Goal: Information Seeking & Learning: Understand process/instructions

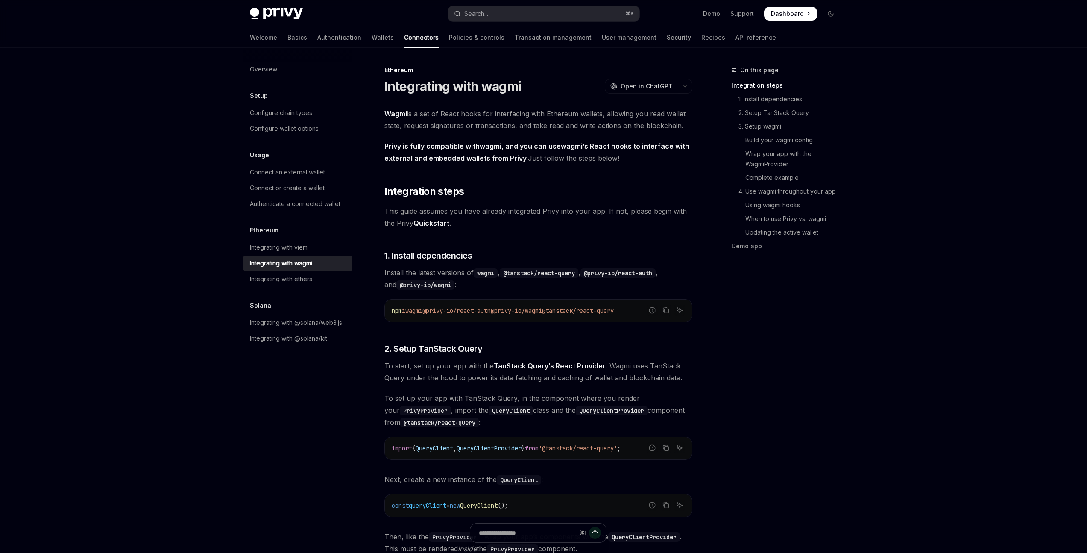
click at [280, 11] on img at bounding box center [276, 14] width 53 height 12
type textarea "*"
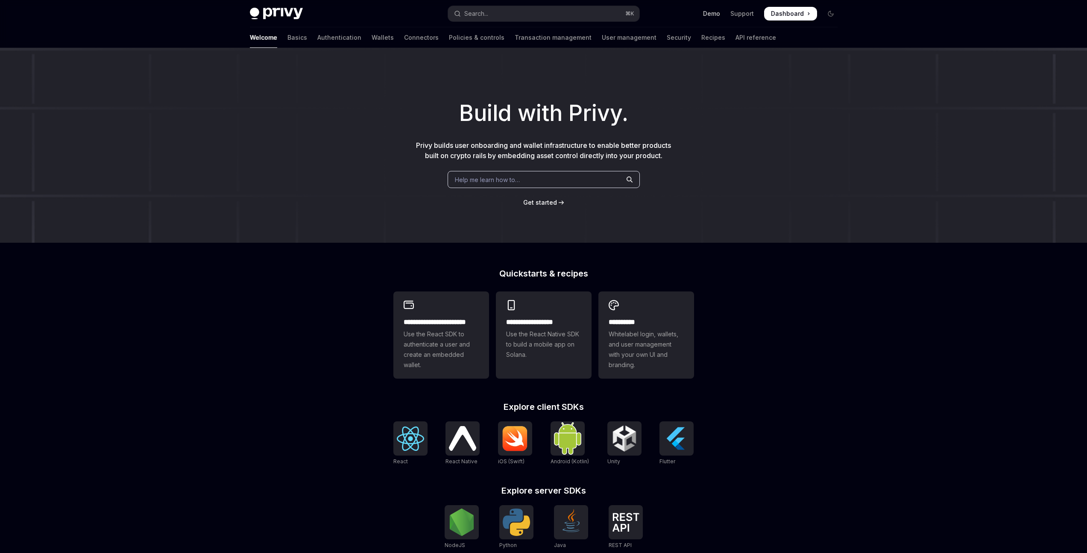
click at [714, 14] on link "Demo" at bounding box center [711, 13] width 17 height 9
click at [372, 33] on link "Wallets" at bounding box center [383, 37] width 22 height 21
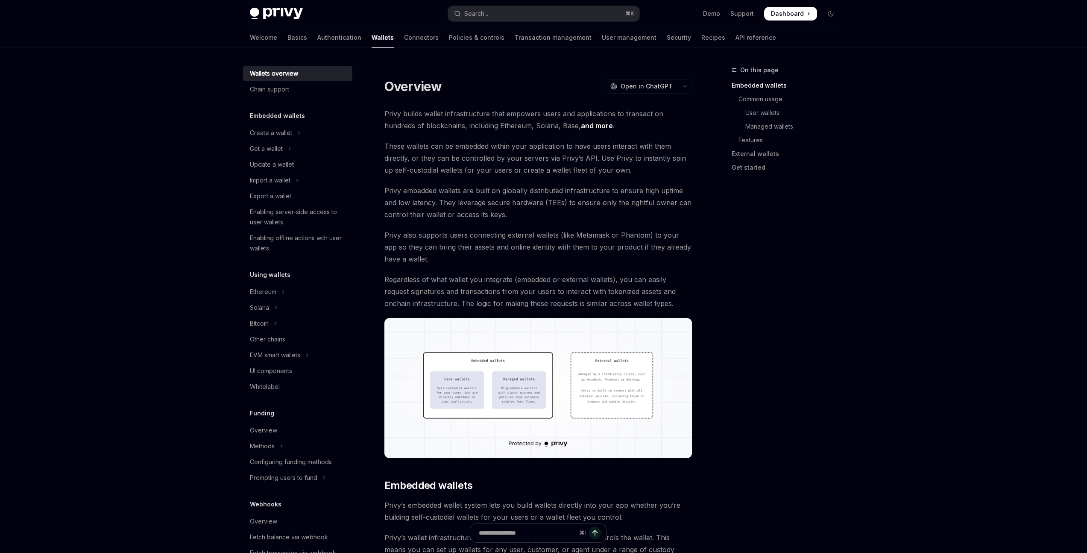
click at [494, 384] on img at bounding box center [539, 388] width 308 height 140
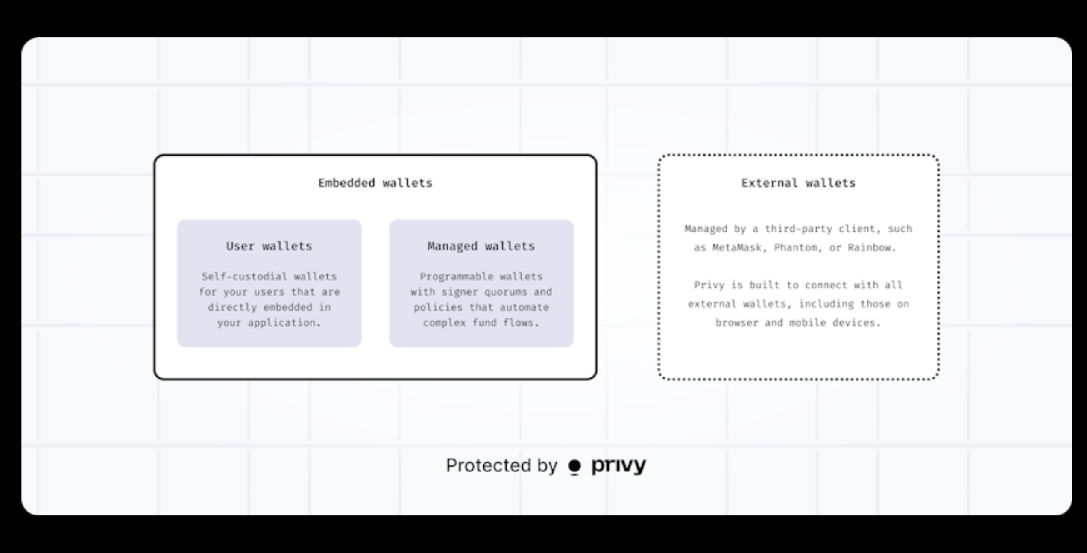
click at [383, 473] on img at bounding box center [546, 276] width 1051 height 478
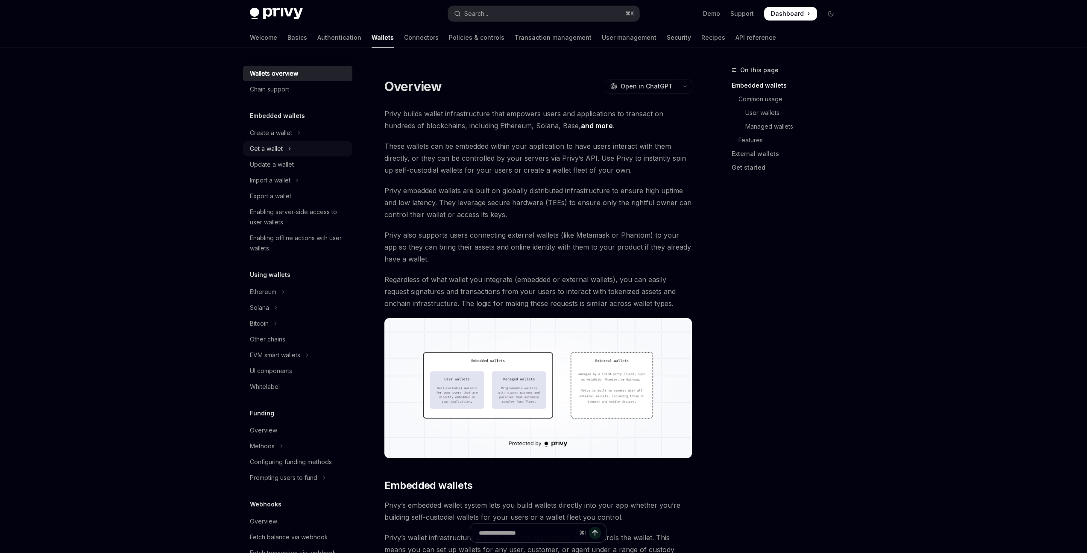
click at [279, 148] on div "Get a wallet" at bounding box center [266, 149] width 33 height 10
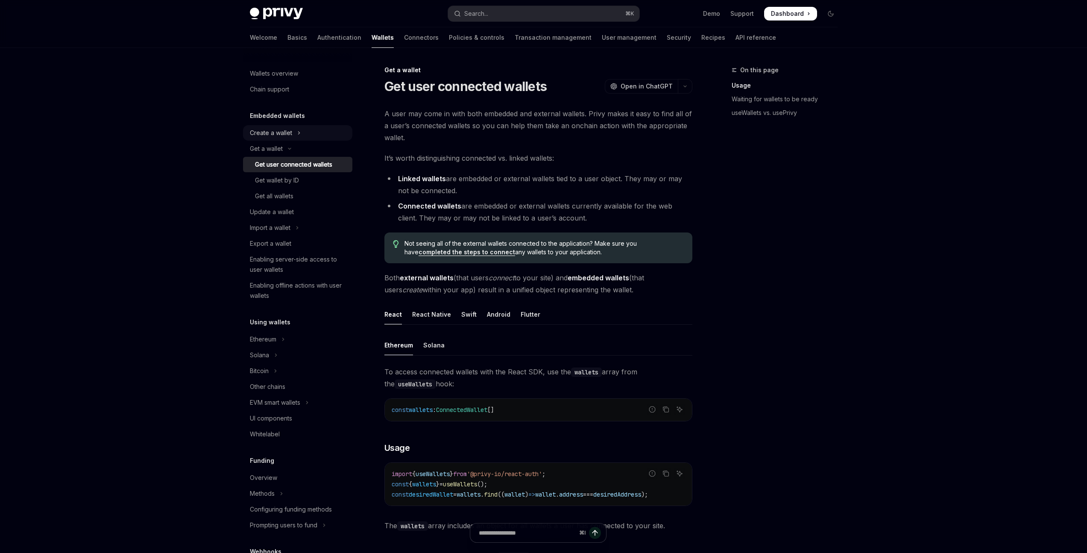
click at [307, 135] on button "Create a wallet" at bounding box center [297, 132] width 109 height 15
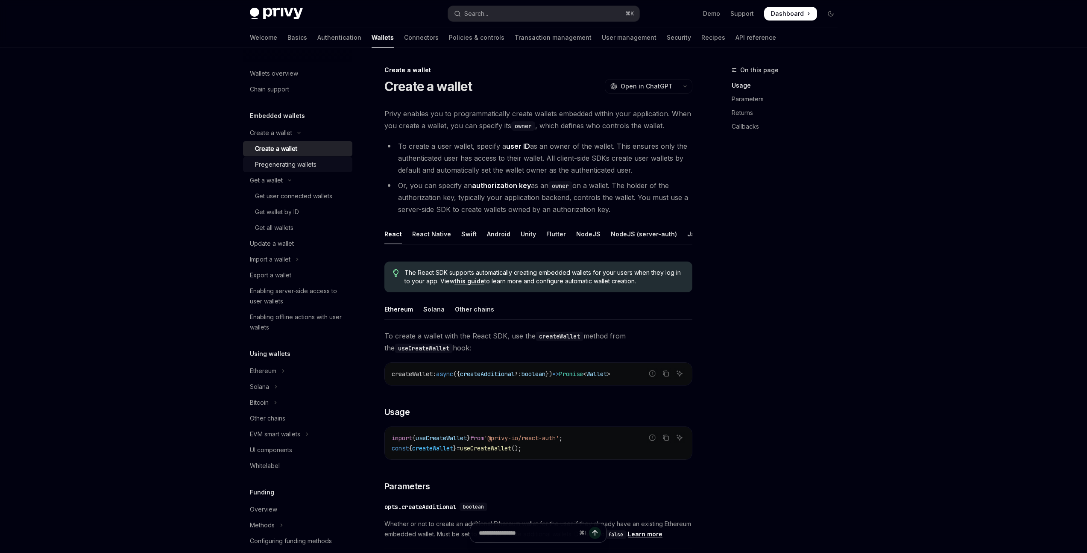
click at [308, 164] on div "Pregenerating wallets" at bounding box center [286, 164] width 62 height 10
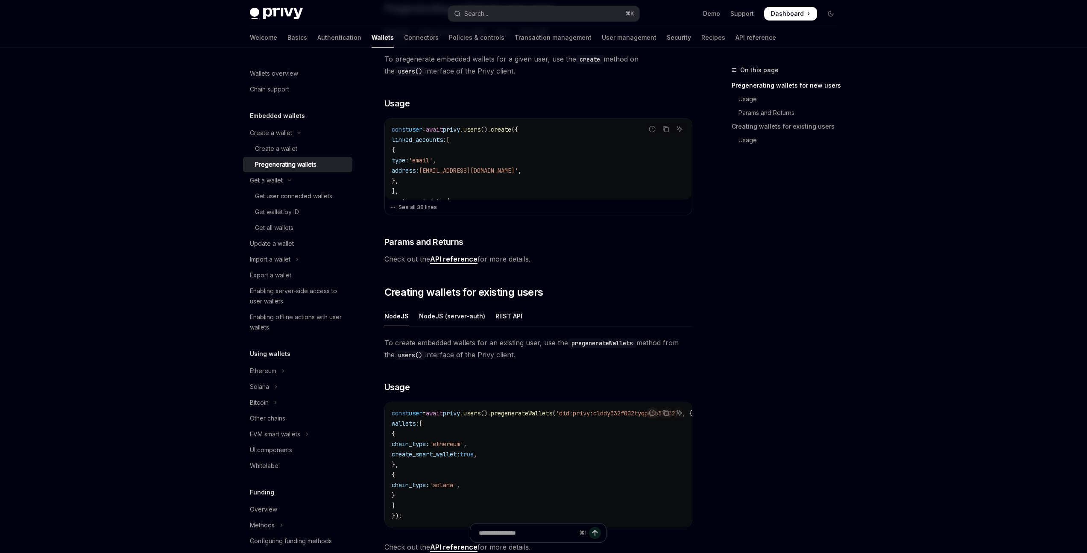
scroll to position [231, 0]
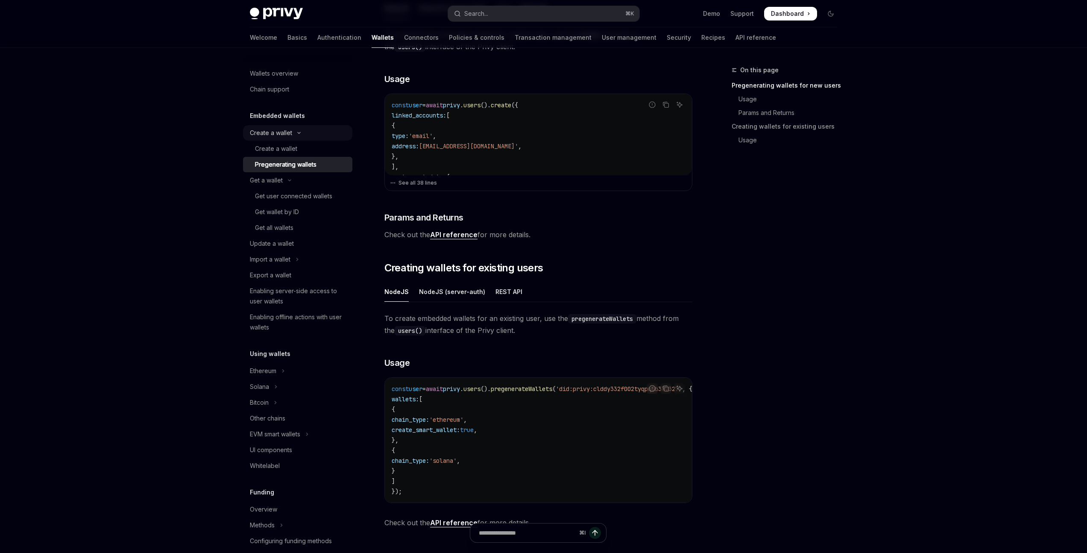
click at [303, 132] on icon "Toggle Create a wallet section" at bounding box center [299, 132] width 10 height 3
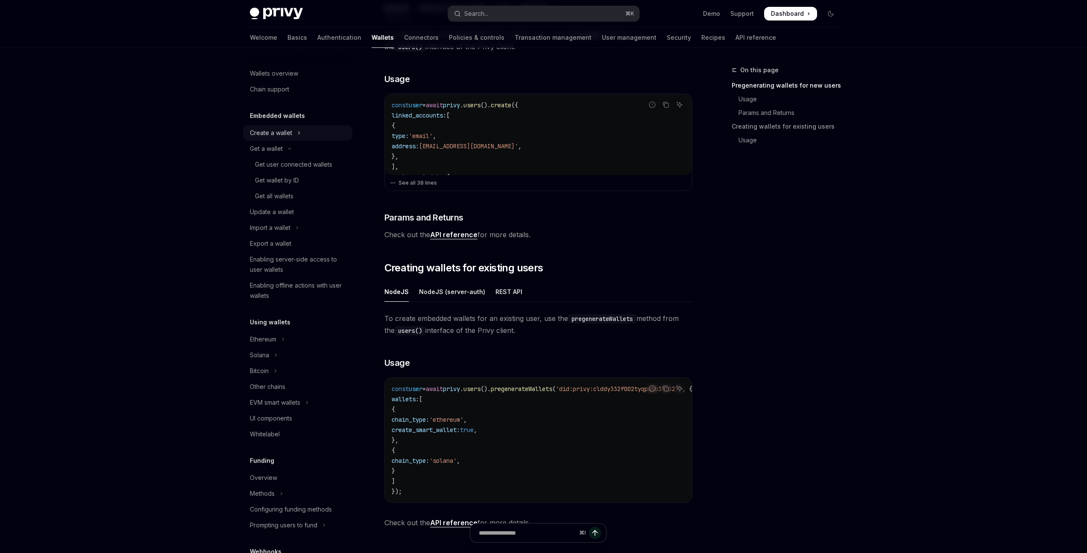
click at [303, 132] on button "Create a wallet" at bounding box center [297, 132] width 109 height 15
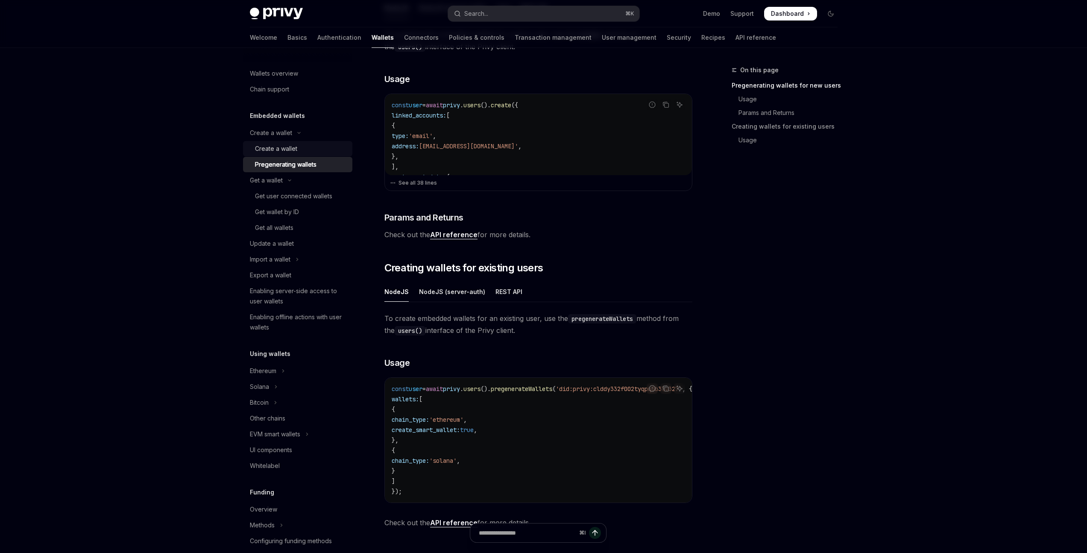
click at [303, 144] on div "Create a wallet" at bounding box center [301, 149] width 92 height 10
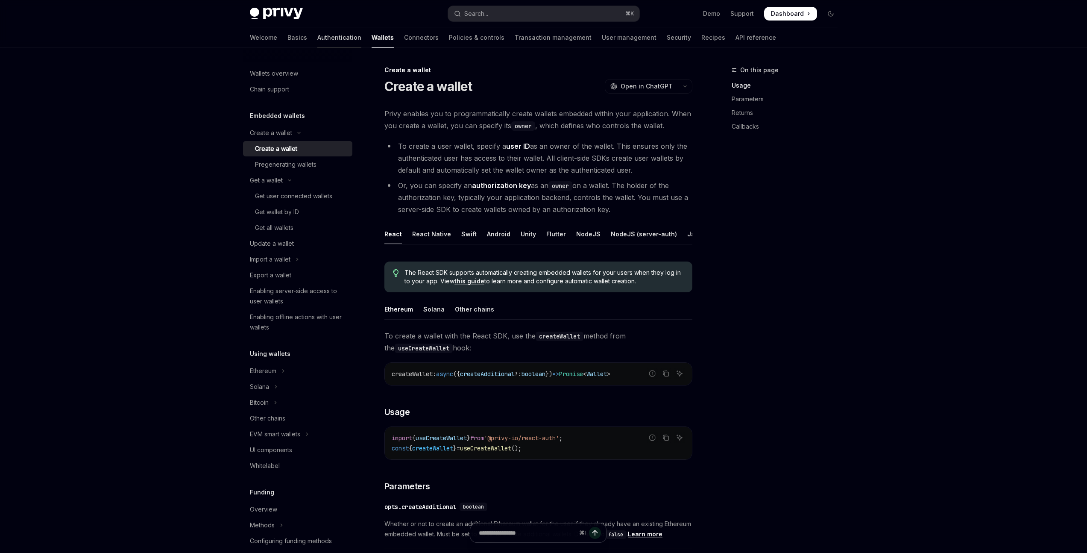
click at [317, 36] on link "Authentication" at bounding box center [339, 37] width 44 height 21
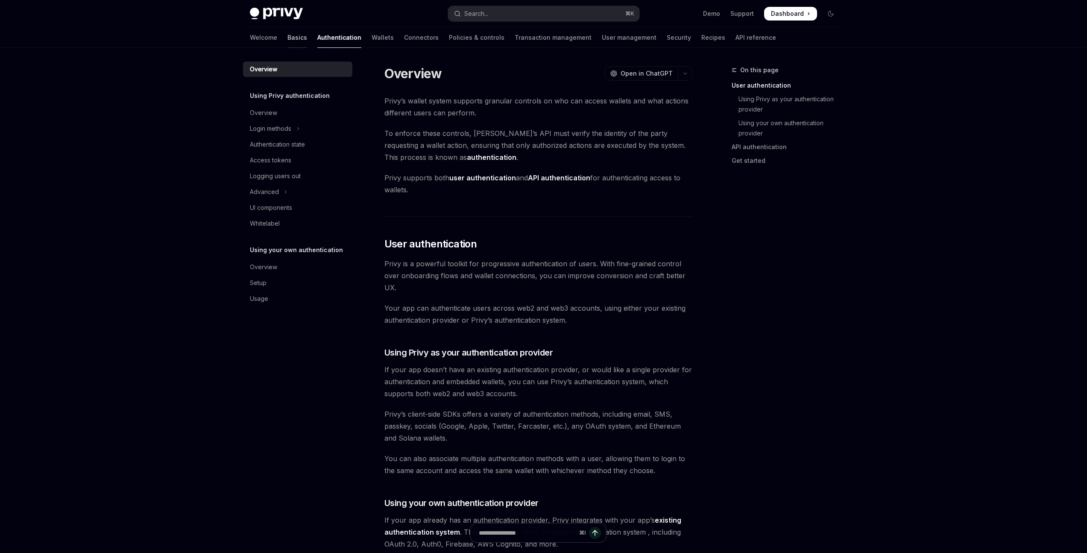
click at [288, 35] on link "Basics" at bounding box center [298, 37] width 20 height 21
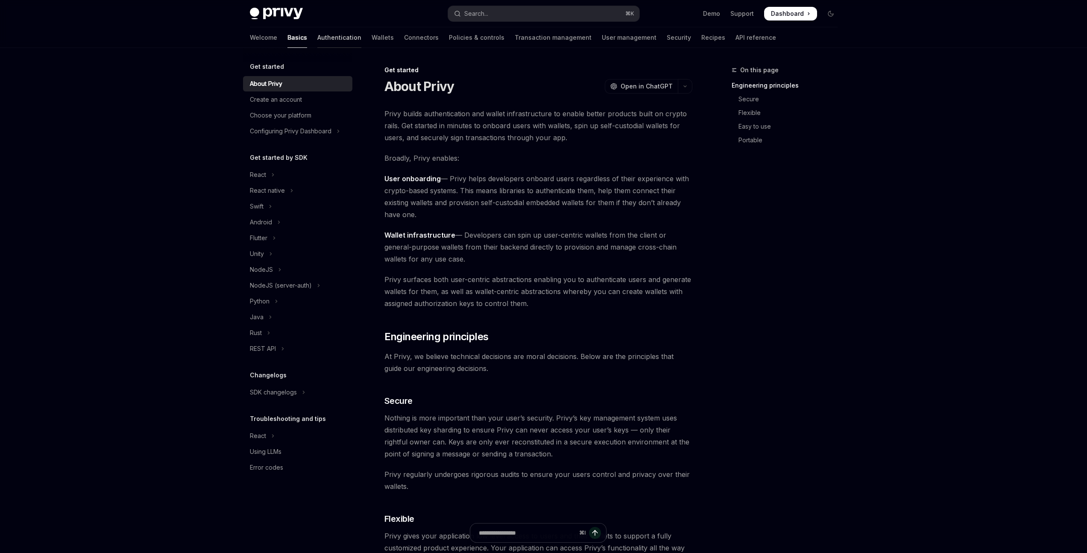
click at [317, 32] on link "Authentication" at bounding box center [339, 37] width 44 height 21
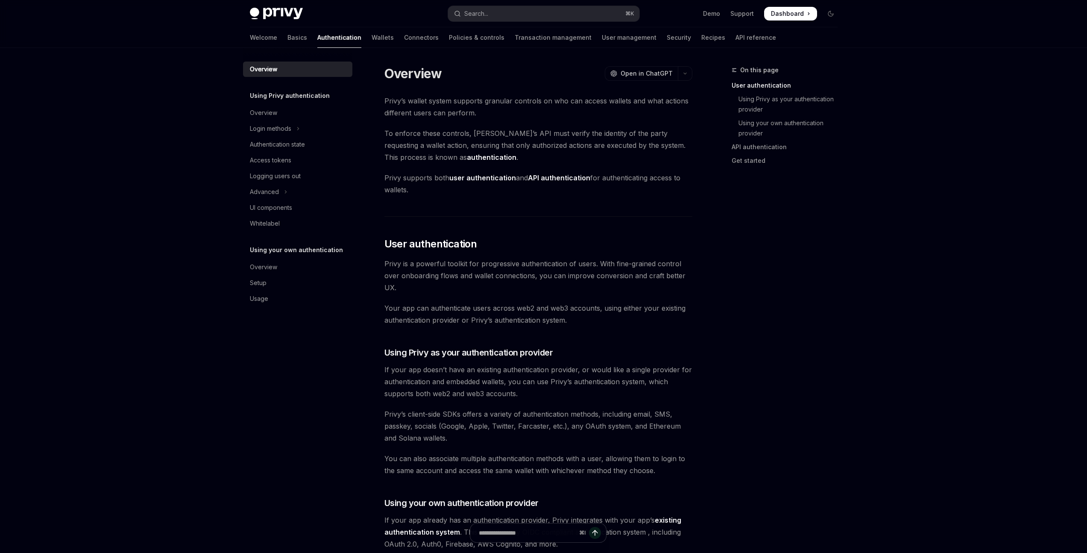
click at [291, 11] on img at bounding box center [276, 14] width 53 height 12
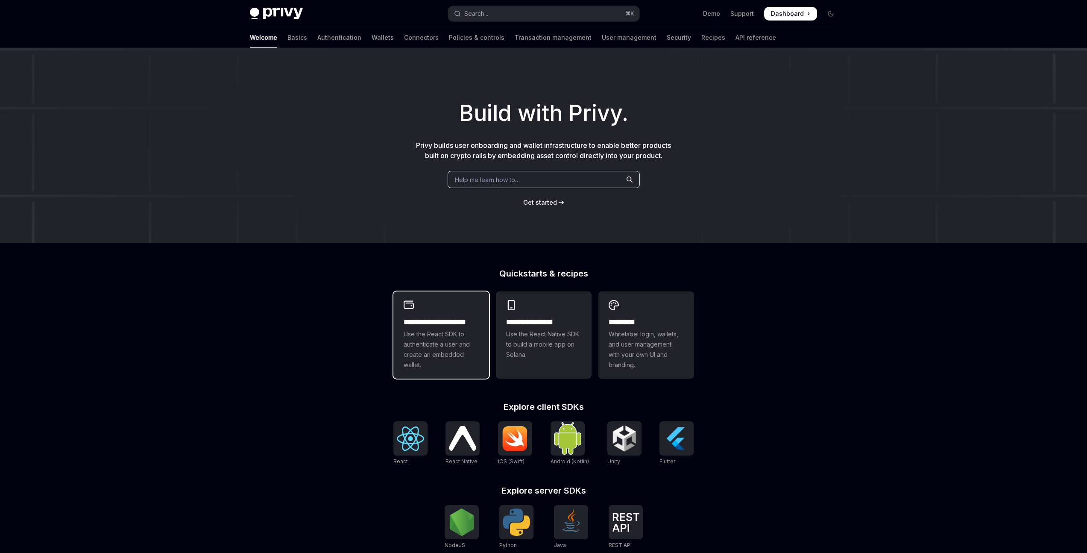
click at [449, 315] on div "**********" at bounding box center [442, 334] width 96 height 87
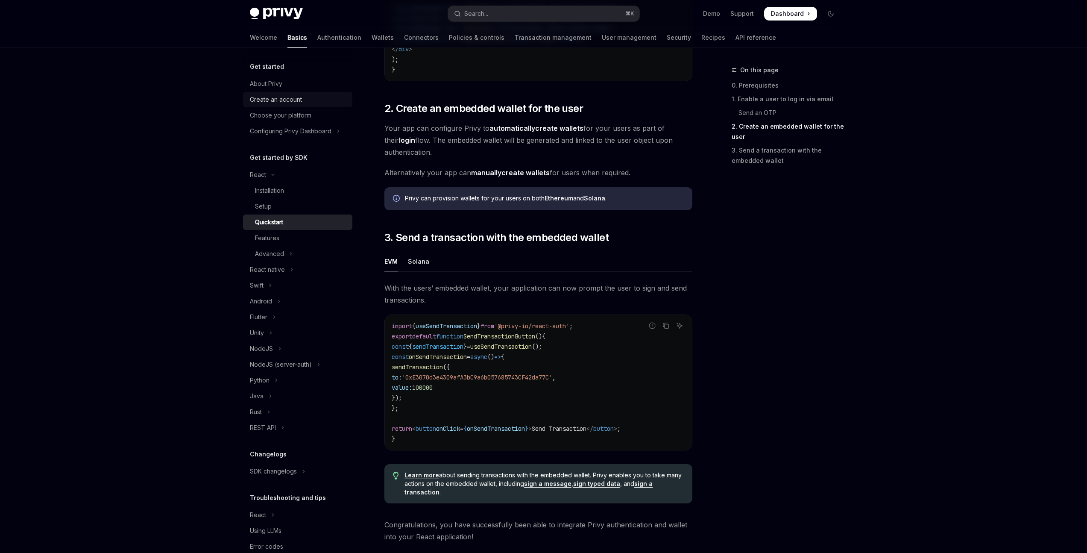
scroll to position [532, 0]
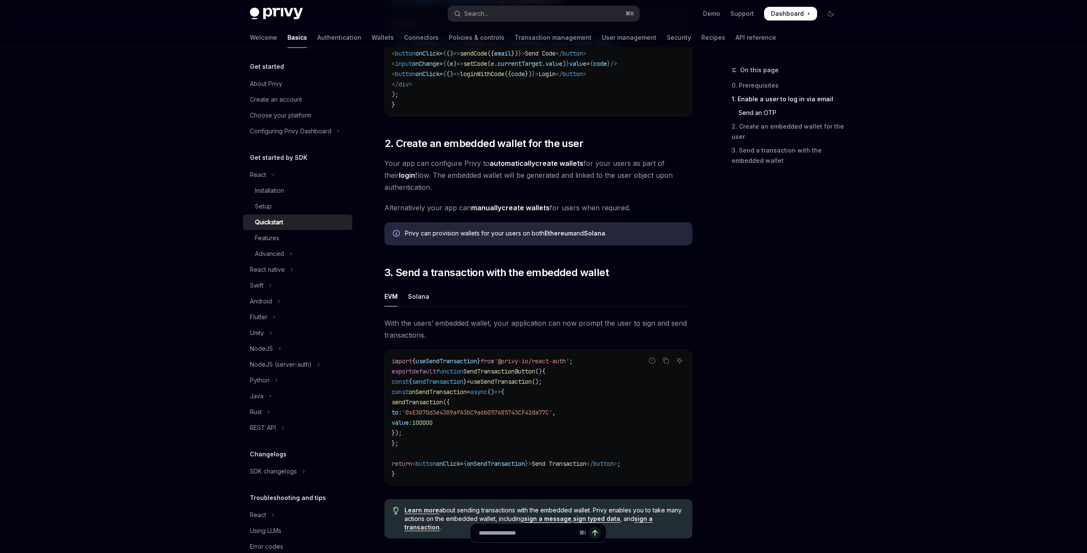
click at [286, 8] on img at bounding box center [276, 14] width 53 height 12
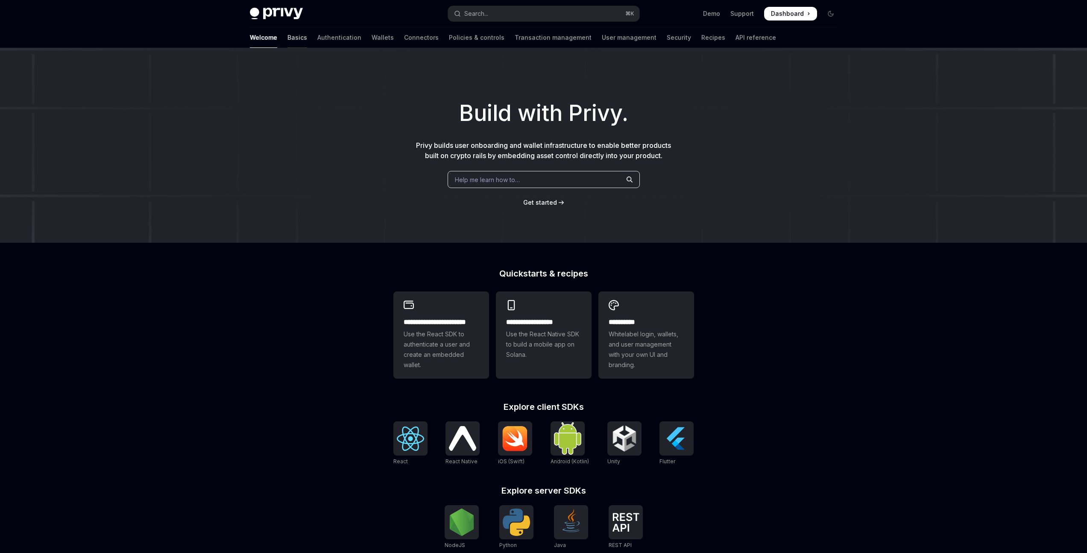
click at [288, 37] on link "Basics" at bounding box center [298, 37] width 20 height 21
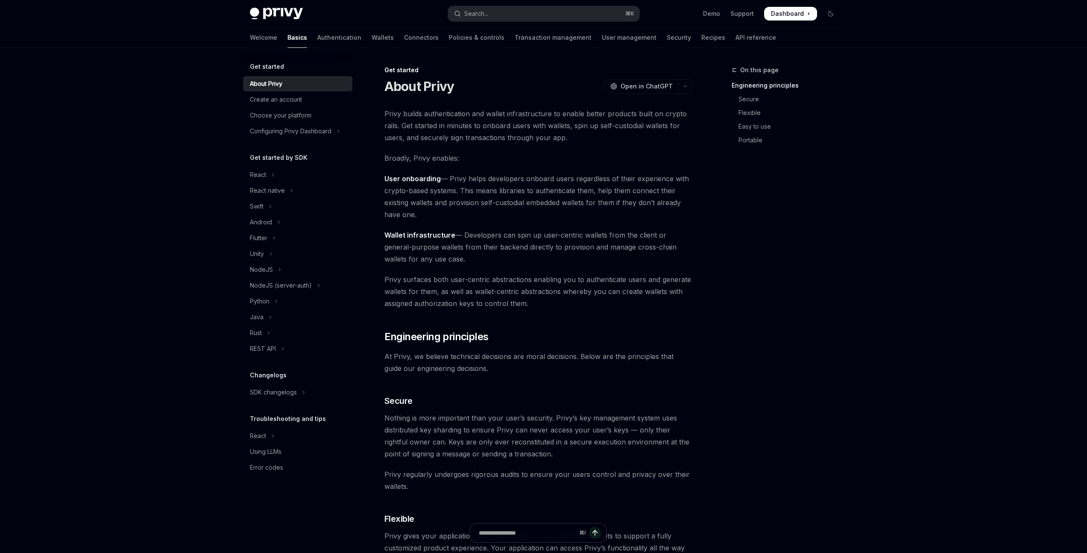
click at [124, 81] on div "Skip to main content Privy Docs home page Search... ⌘ K Demo Support Dashboard …" at bounding box center [543, 562] width 1087 height 1124
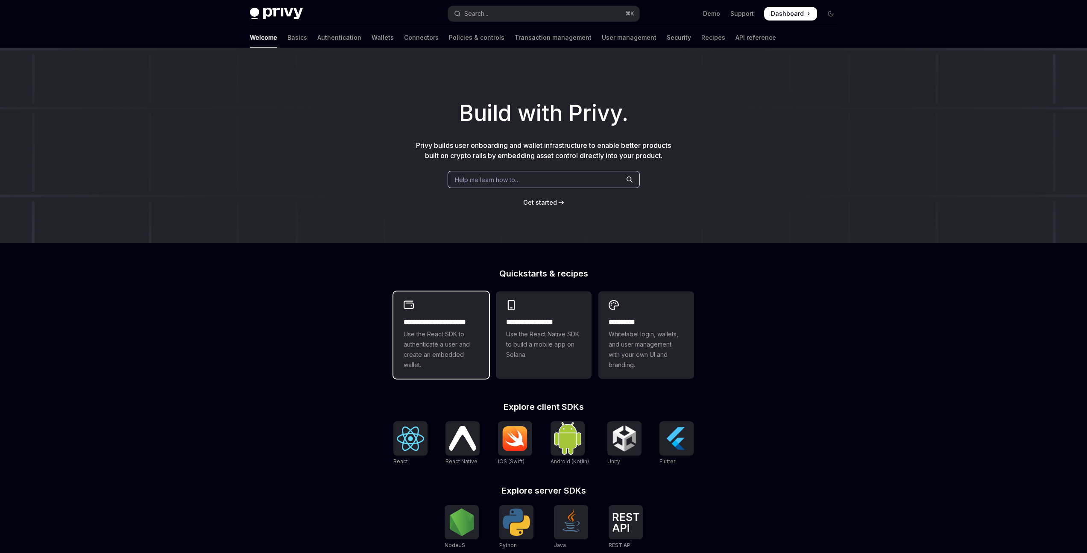
click at [435, 305] on div "**********" at bounding box center [442, 334] width 96 height 87
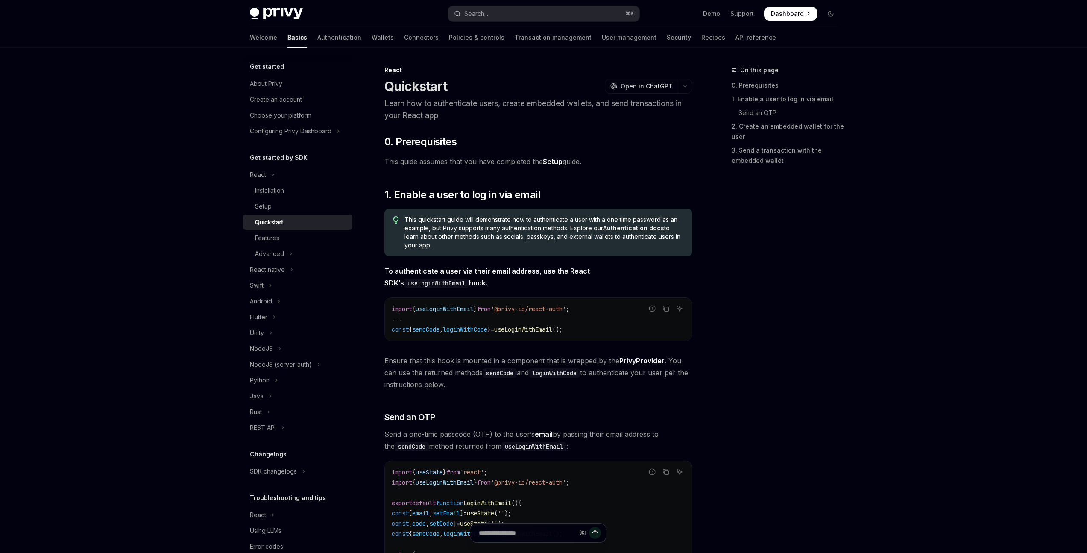
type textarea "*"
